Goal: Transaction & Acquisition: Book appointment/travel/reservation

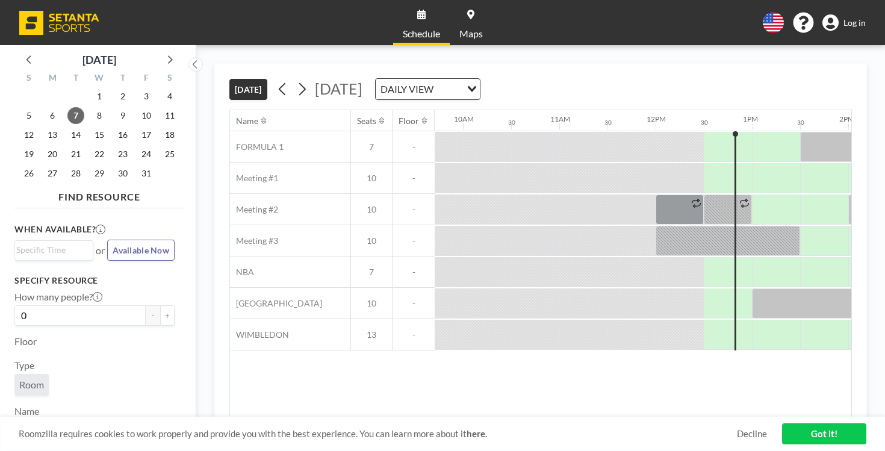
scroll to position [0, 939]
click at [273, 79] on div "[DATE] DAILY VIEW Loading..." at bounding box center [376, 89] width 207 height 22
click at [273, 78] on div "[DATE] DAILY VIEW Loading..." at bounding box center [376, 89] width 207 height 22
click at [296, 80] on icon at bounding box center [301, 89] width 11 height 18
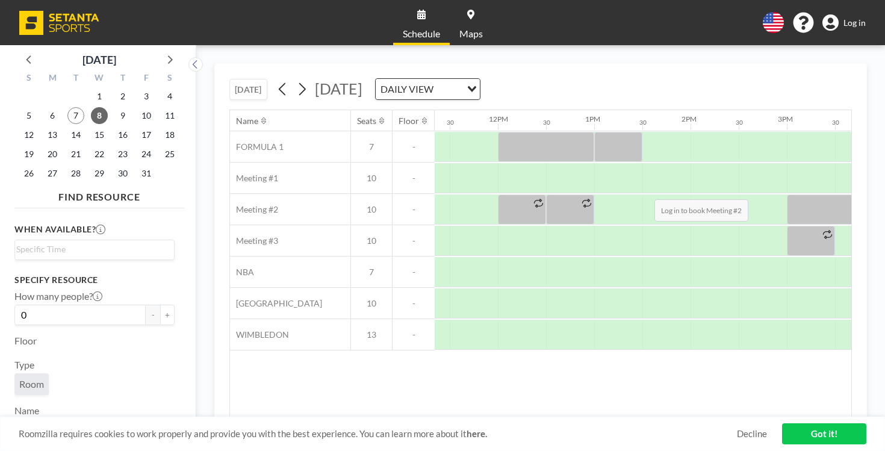
scroll to position [0, 1096]
click at [866, 25] on div "English Polski 日本語 Española Log in" at bounding box center [809, 22] width 113 height 21
click at [866, 21] on span "Log in" at bounding box center [855, 22] width 22 height 11
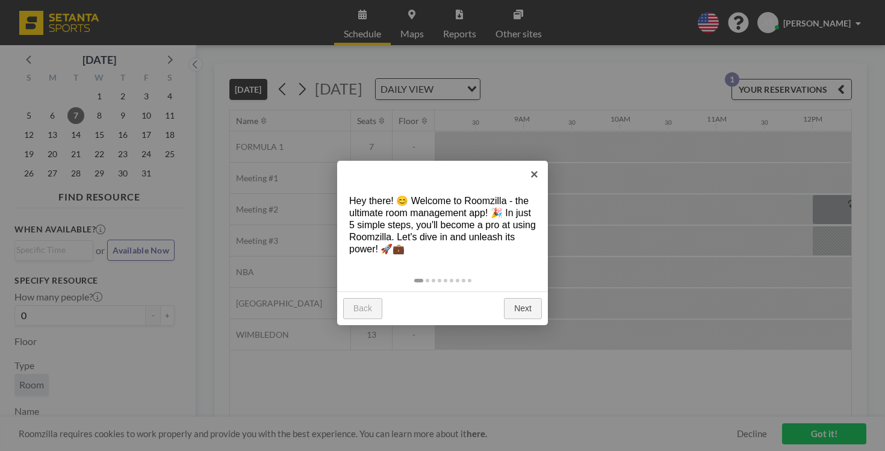
scroll to position [0, 939]
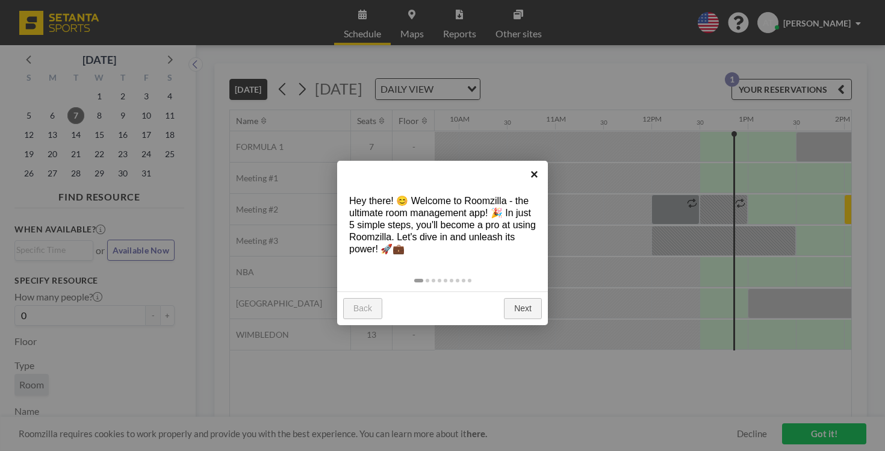
click at [534, 174] on link "×" at bounding box center [534, 174] width 27 height 27
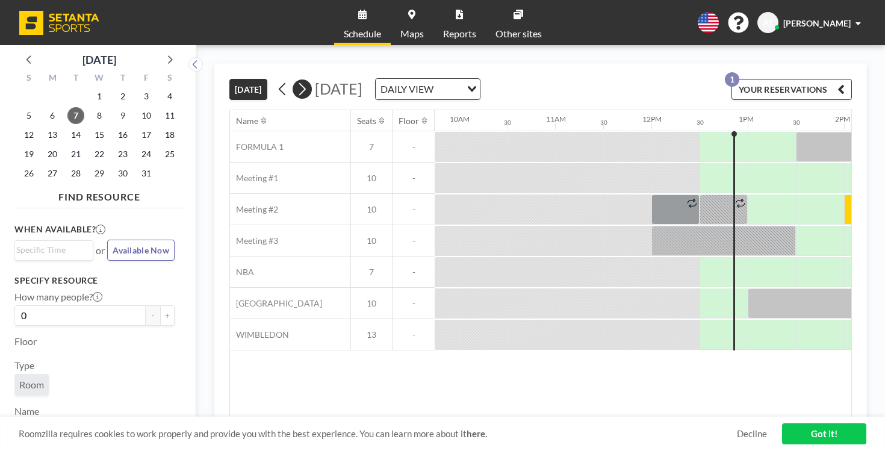
click at [296, 80] on icon at bounding box center [301, 89] width 11 height 18
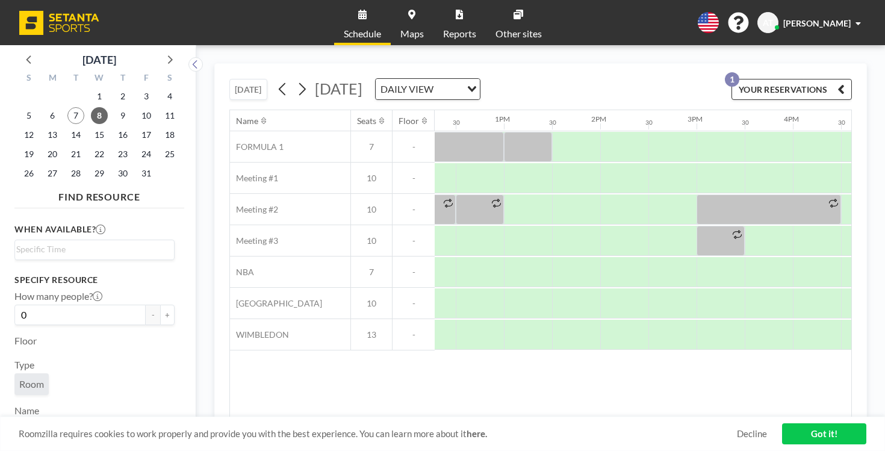
scroll to position [0, 1188]
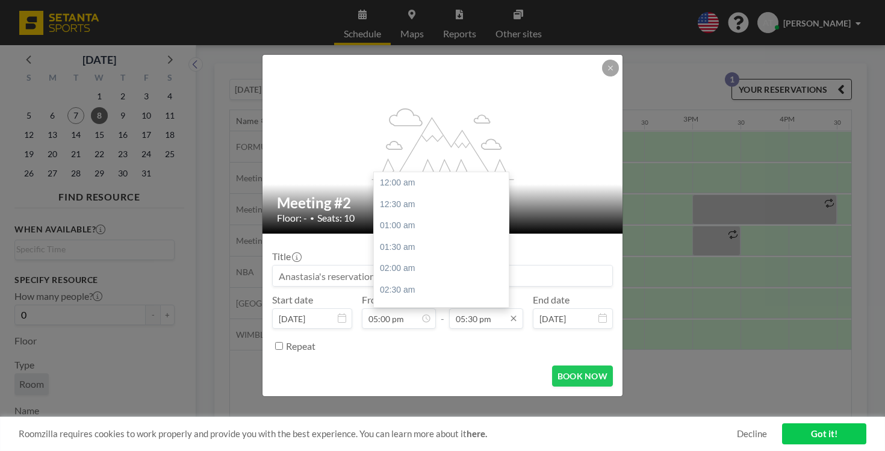
scroll to position [673, 0]
click at [468, 308] on input "05:30 pm" at bounding box center [486, 318] width 74 height 20
click at [440, 279] on div "06:30 pm" at bounding box center [441, 290] width 135 height 22
type input "06:30 pm"
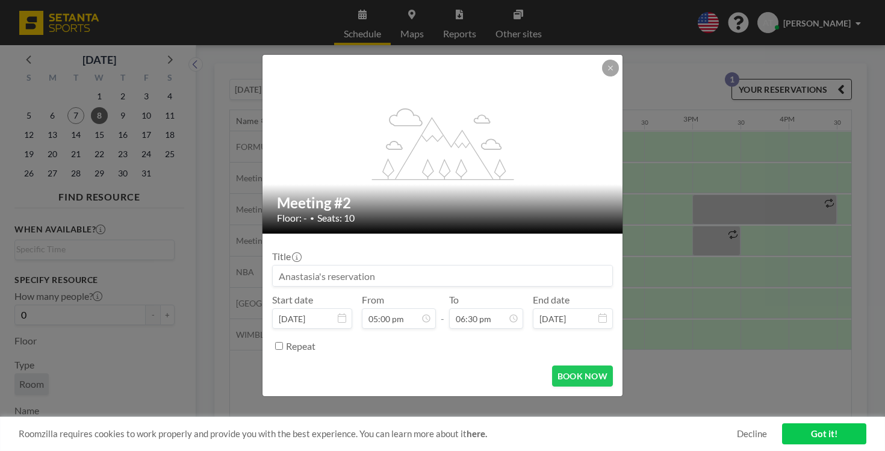
click at [478, 267] on input at bounding box center [443, 276] width 340 height 20
click at [562, 366] on button "BOOK NOW" at bounding box center [582, 376] width 61 height 21
